Goal: Task Accomplishment & Management: Manage account settings

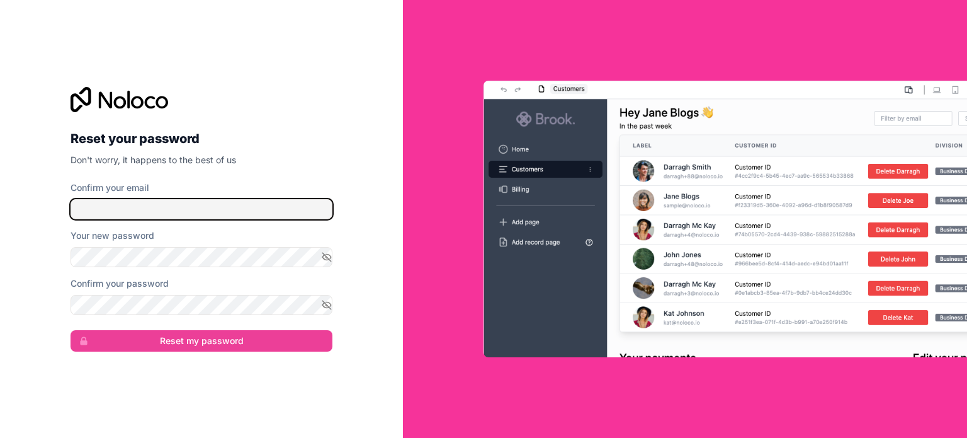
click at [191, 208] on input "Confirm your email" at bounding box center [202, 209] width 262 height 20
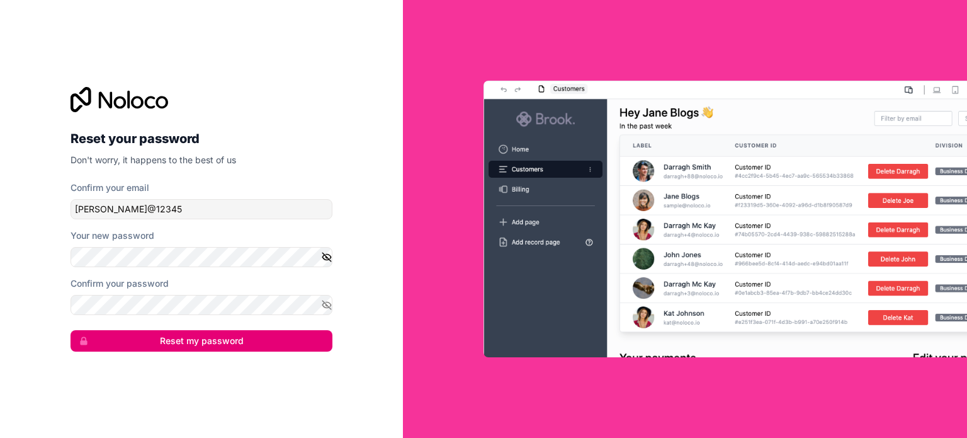
click at [323, 258] on icon "button" at bounding box center [326, 257] width 9 height 6
click at [327, 302] on icon "button" at bounding box center [326, 304] width 11 height 11
click at [281, 339] on button "Reset my password" at bounding box center [202, 340] width 262 height 21
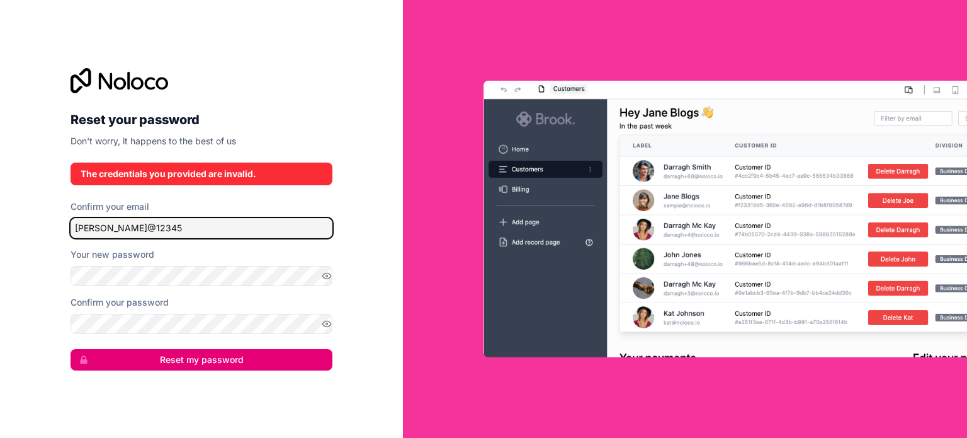
click at [204, 226] on input "[PERSON_NAME]@12345" at bounding box center [202, 228] width 262 height 20
drag, startPoint x: 204, startPoint y: 227, endPoint x: 212, endPoint y: 227, distance: 7.6
click at [204, 227] on input "[PERSON_NAME]@12345" at bounding box center [202, 228] width 262 height 20
type input "[PERSON_NAME][EMAIL_ADDRESS][DOMAIN_NAME]"
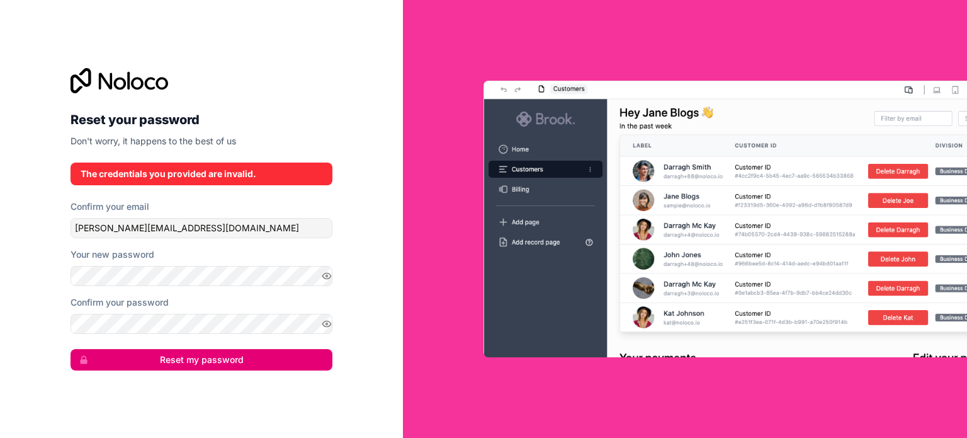
click at [269, 365] on button "Reset my password" at bounding box center [202, 359] width 262 height 21
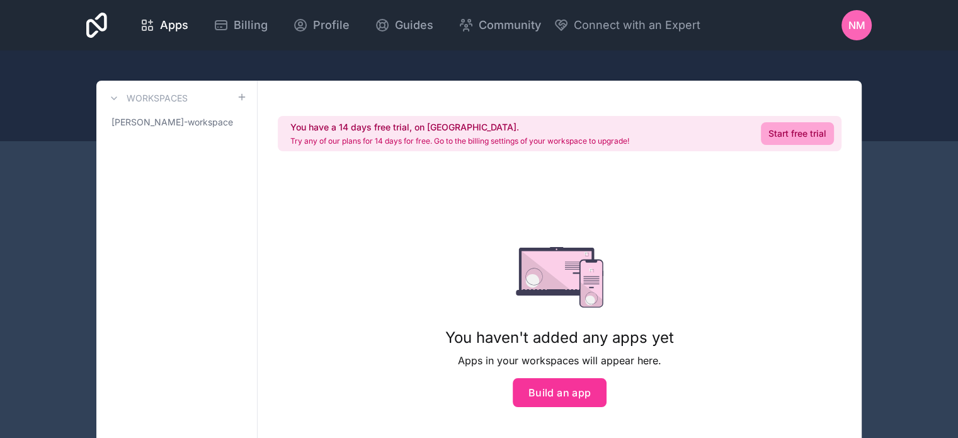
click at [854, 27] on span "NM" at bounding box center [856, 25] width 17 height 15
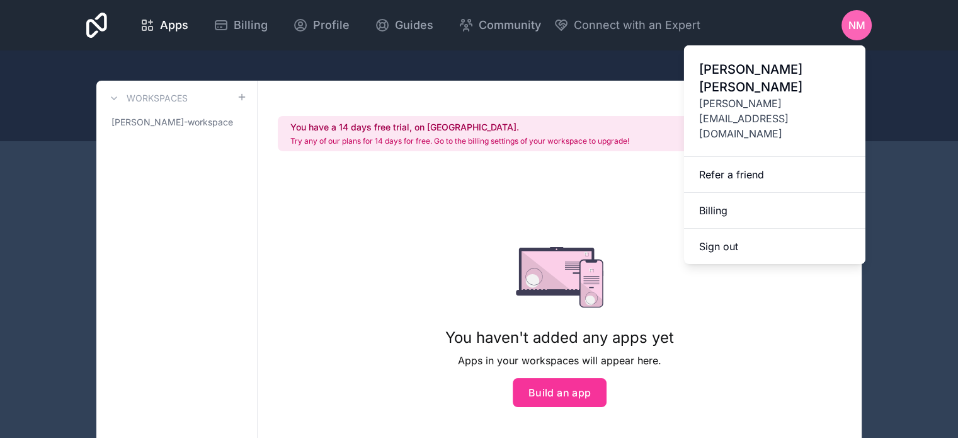
click at [732, 229] on button "Sign out" at bounding box center [774, 246] width 181 height 35
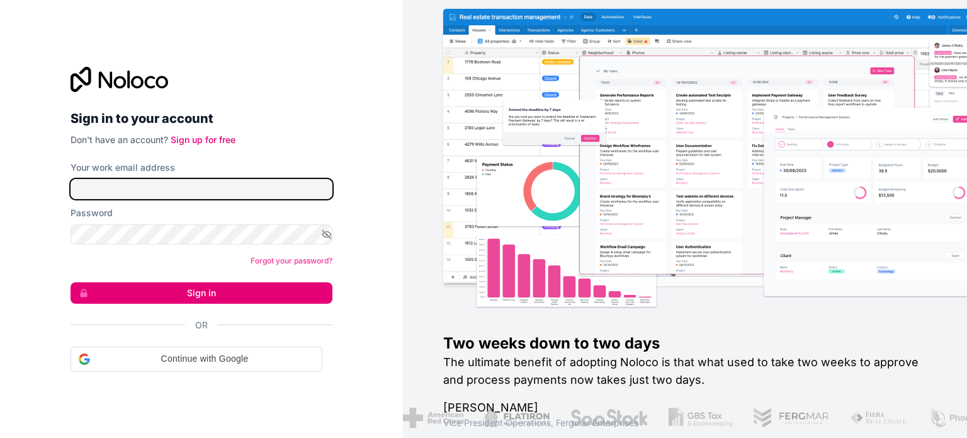
type input "[PERSON_NAME][EMAIL_ADDRESS][DOMAIN_NAME]"
